Goal: Task Accomplishment & Management: Complete application form

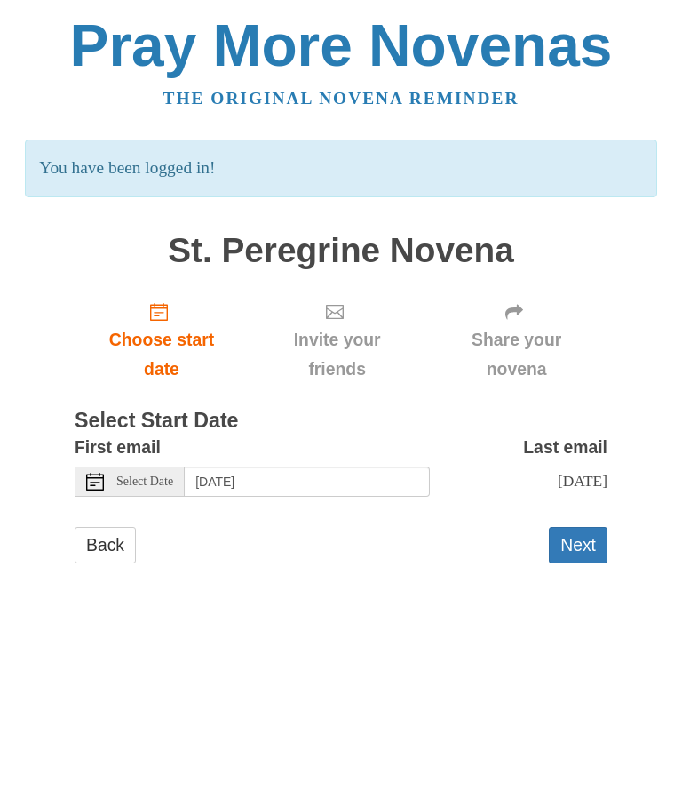
click at [163, 475] on span "Select Date" at bounding box center [144, 481] width 57 height 12
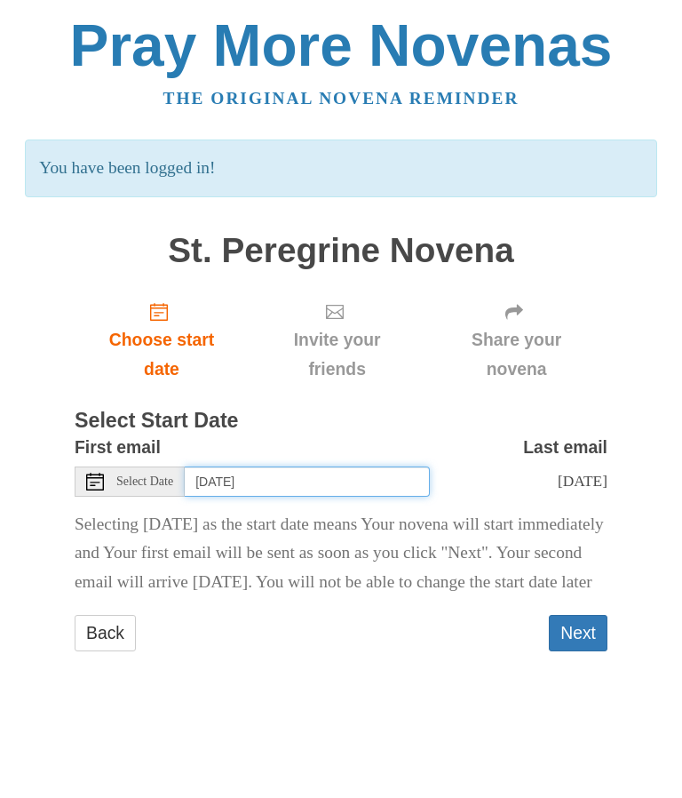
click at [409, 473] on input "Monday, September 1st" at bounding box center [307, 481] width 245 height 30
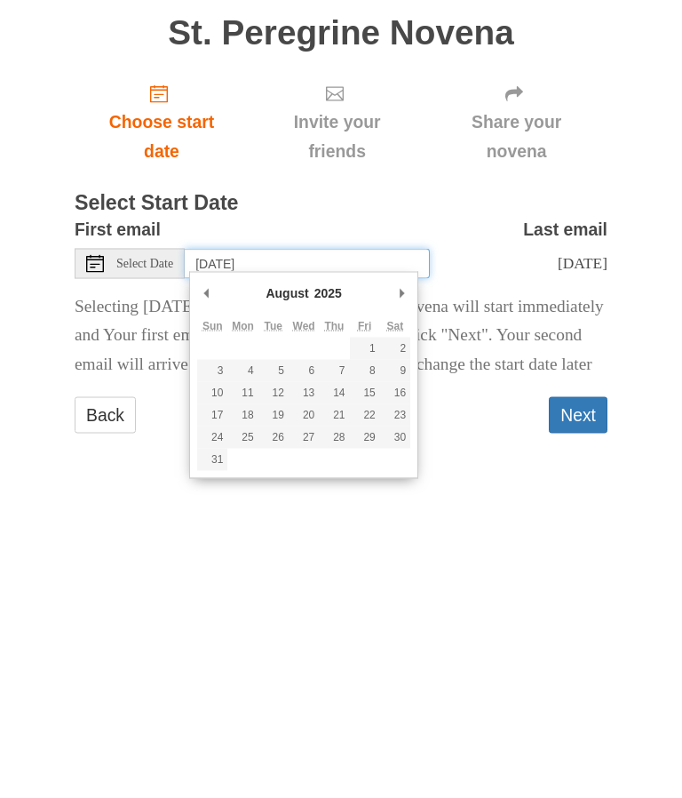
type input "Sunday, August 31st"
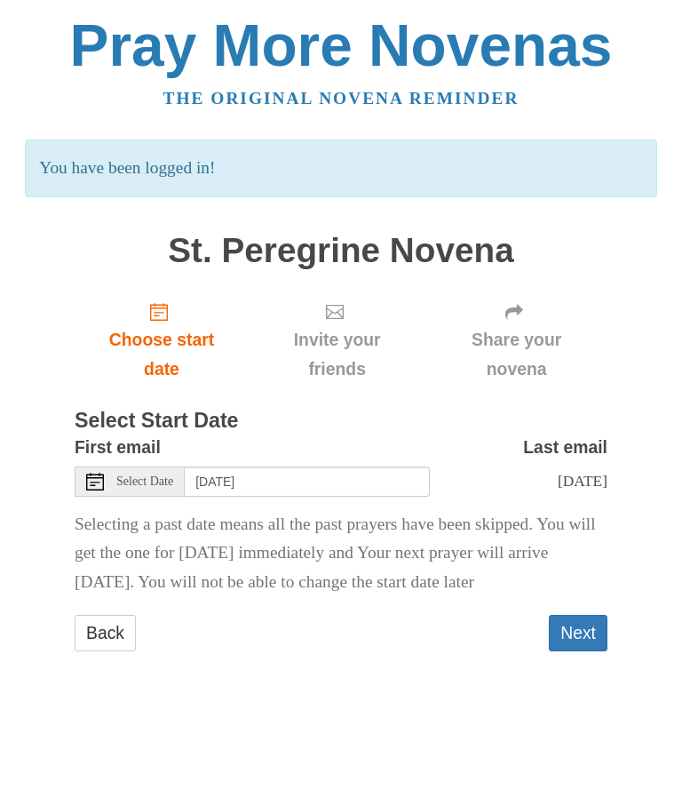
click at [569, 620] on button "Next" at bounding box center [578, 633] width 59 height 36
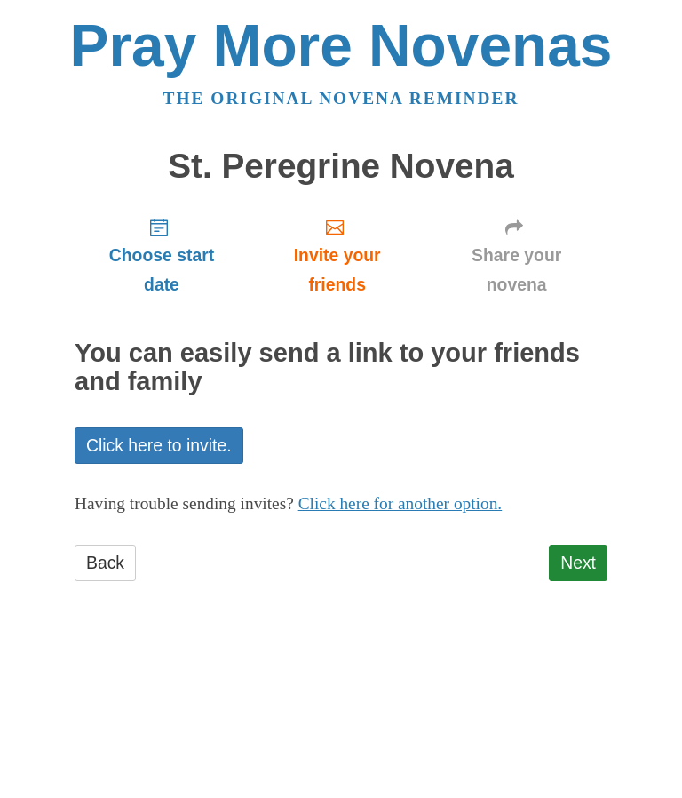
click at [572, 559] on link "Next" at bounding box center [578, 563] width 59 height 36
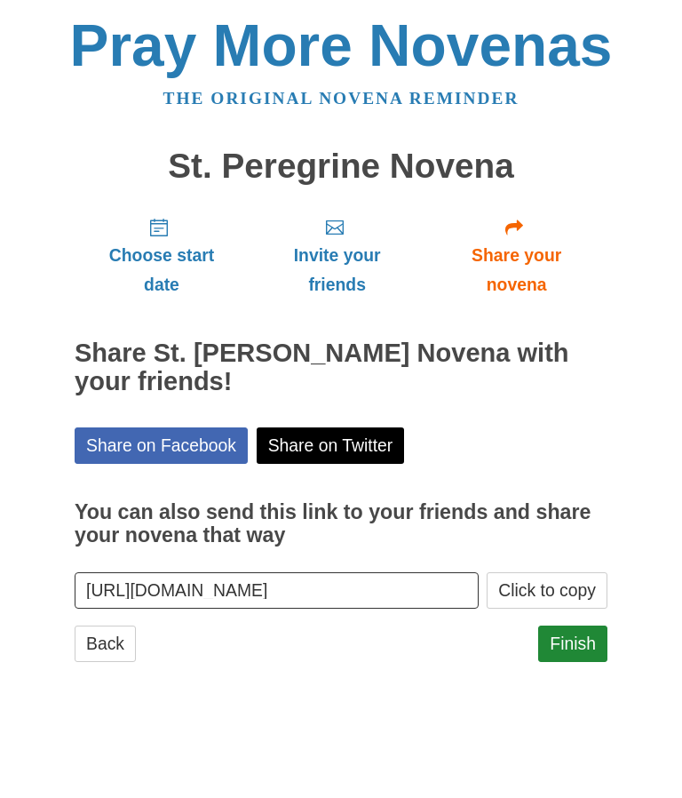
click at [577, 629] on link "Finish" at bounding box center [572, 643] width 69 height 36
